Goal: Task Accomplishment & Management: Complete application form

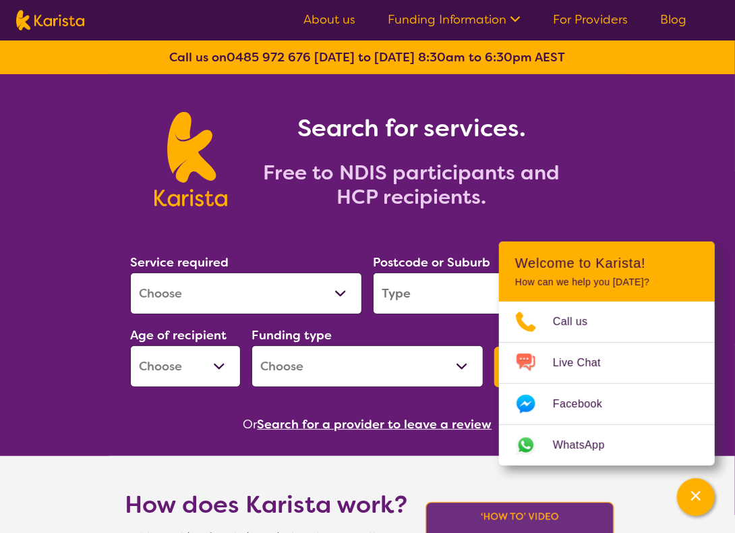
click at [575, 17] on link "For Providers" at bounding box center [590, 19] width 75 height 16
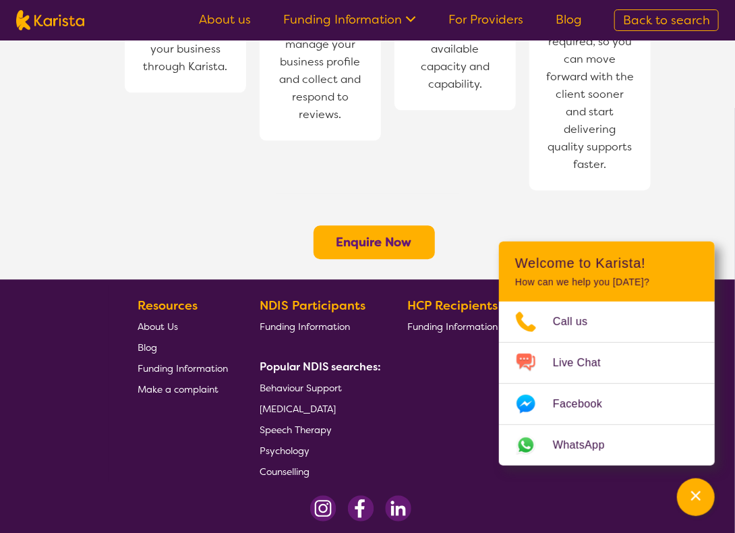
scroll to position [1096, 0]
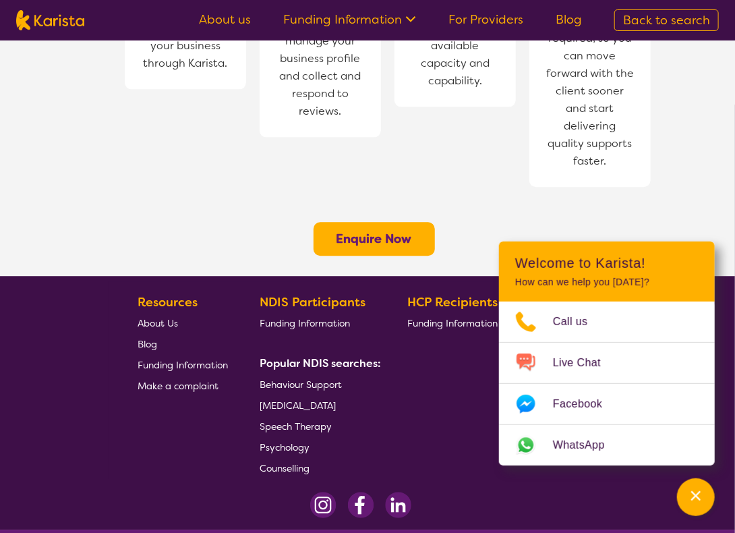
click at [334, 222] on button "Enquire Now" at bounding box center [374, 239] width 121 height 34
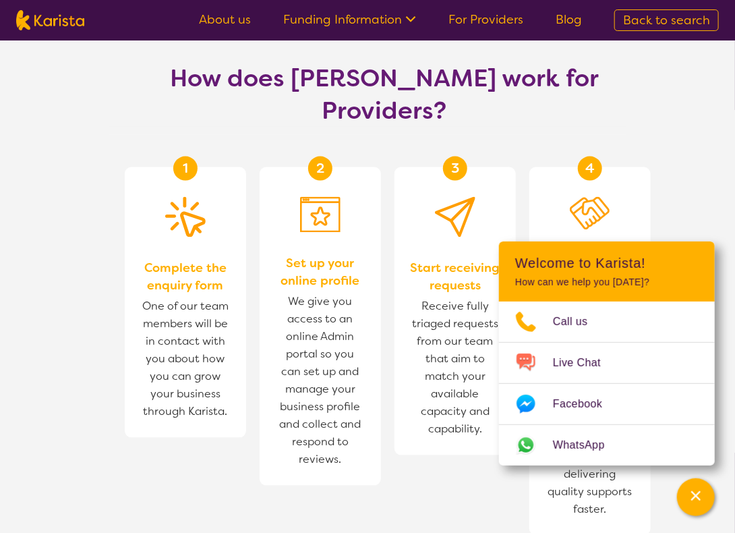
scroll to position [557, 0]
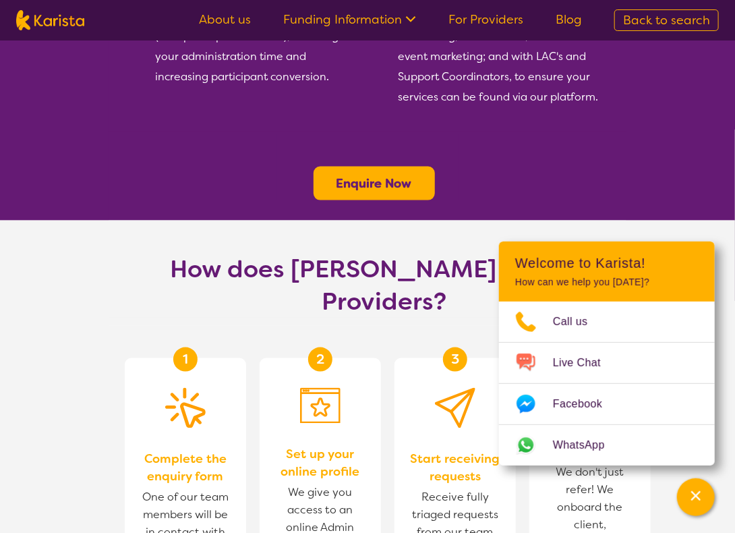
click at [372, 175] on b "Enquire Now" at bounding box center [375, 183] width 76 height 16
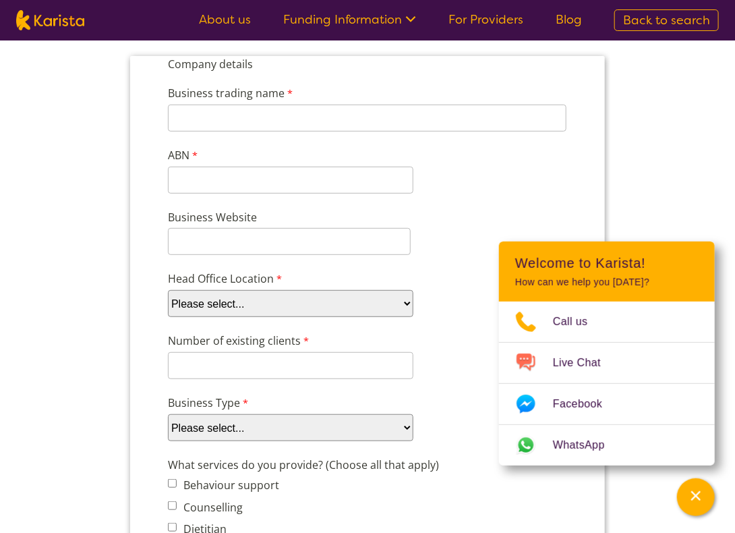
scroll to position [135, 0]
click at [316, 305] on select "Please select... ACT NSW NT QLD SA TAS VIC WA" at bounding box center [290, 302] width 246 height 27
click at [297, 297] on select "Please select... ACT NSW NT QLD SA TAS VIC WA" at bounding box center [290, 302] width 246 height 27
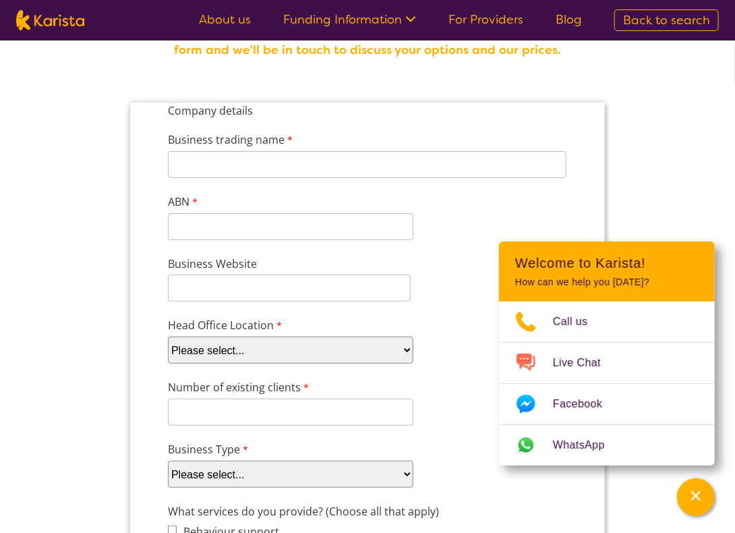
scroll to position [0, 0]
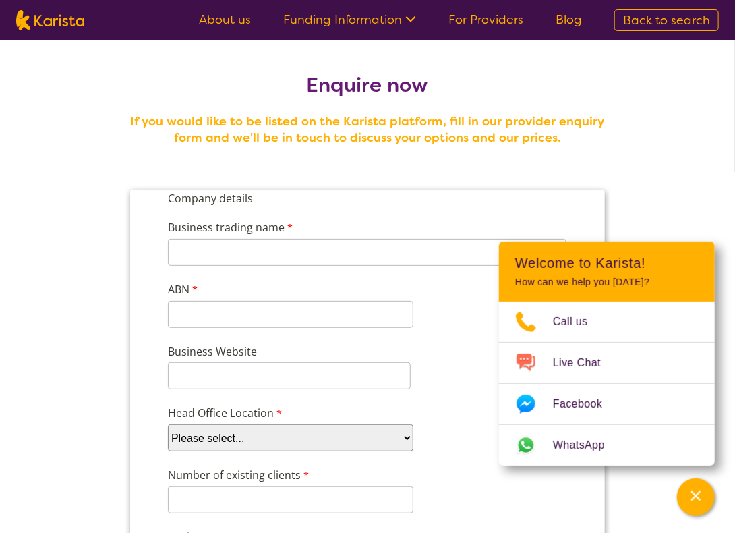
click at [378, 22] on link "Funding Information" at bounding box center [349, 19] width 133 height 16
